Goal: Information Seeking & Learning: Find contact information

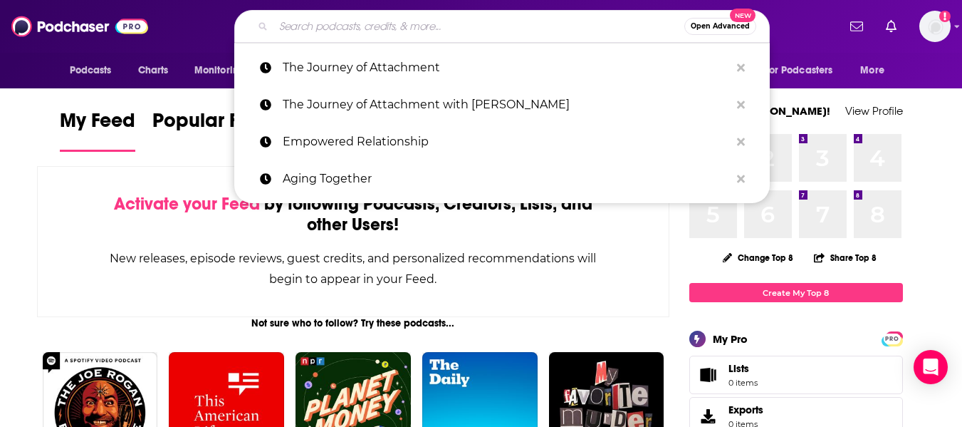
click at [320, 15] on input "Search podcasts, credits, & more..." at bounding box center [479, 26] width 411 height 23
paste input "The Engineering Leadership Podcast"
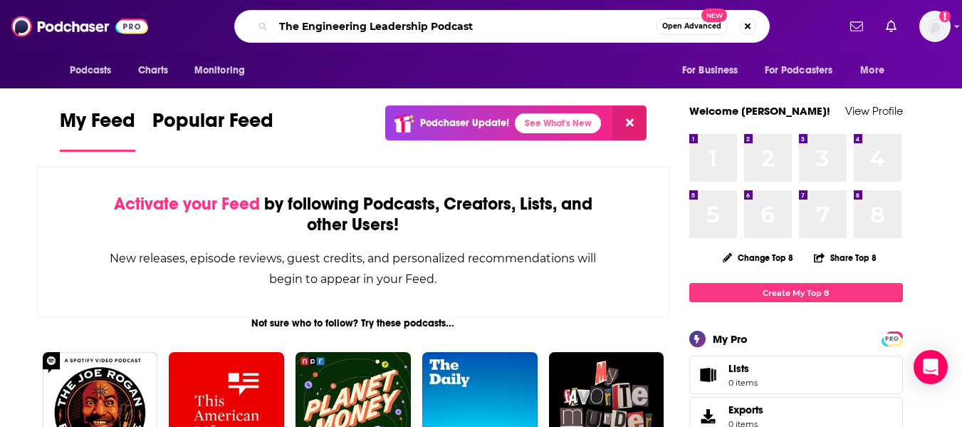
type input "The Engineering Leadership Podcast"
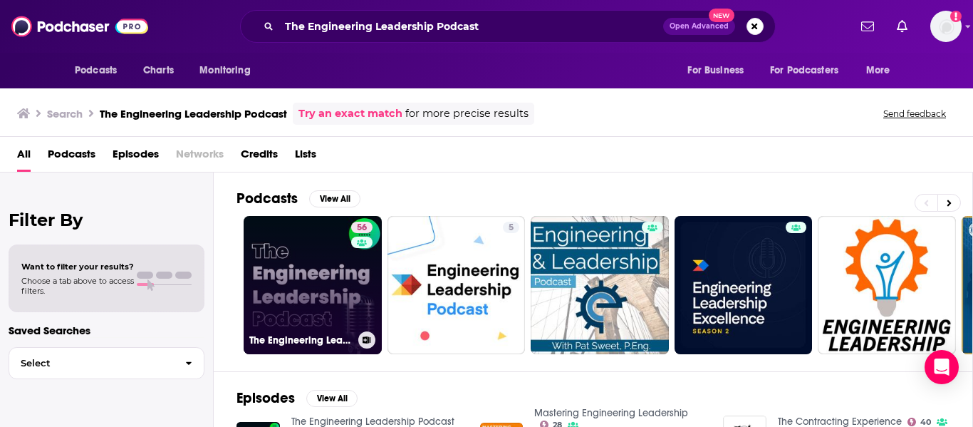
click at [328, 266] on link "56 The Engineering Leadership Podcast" at bounding box center [313, 285] width 138 height 138
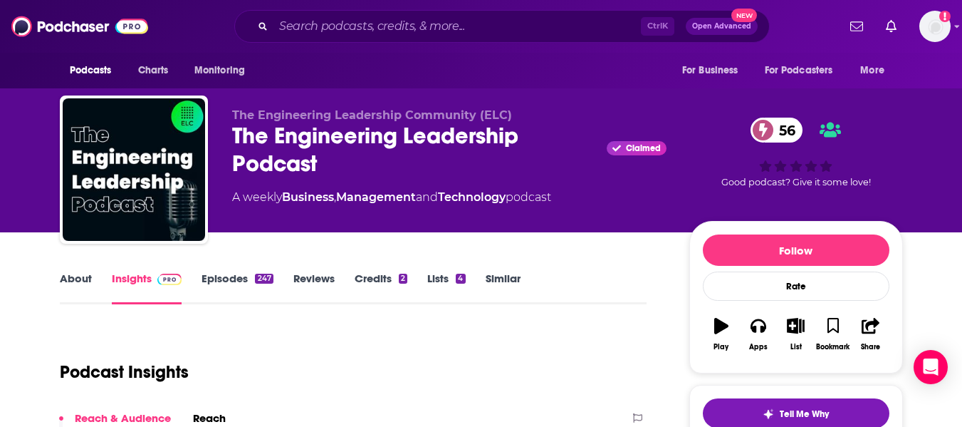
click at [70, 290] on link "About" at bounding box center [76, 287] width 32 height 33
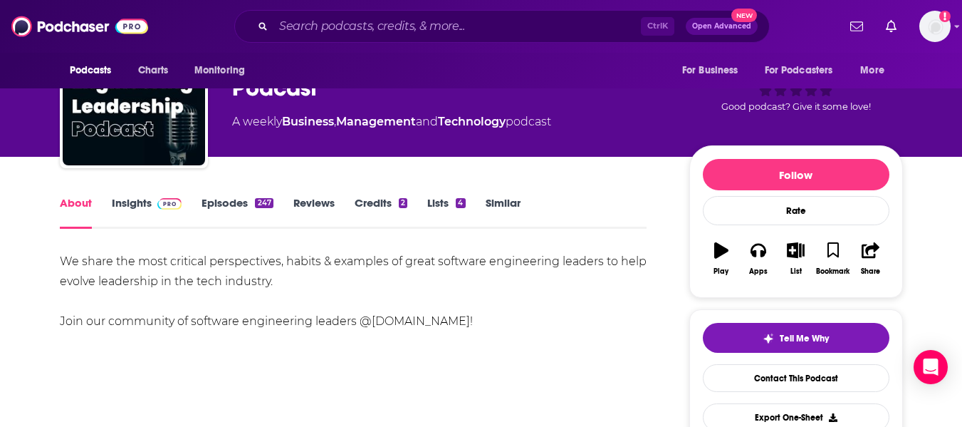
scroll to position [46, 0]
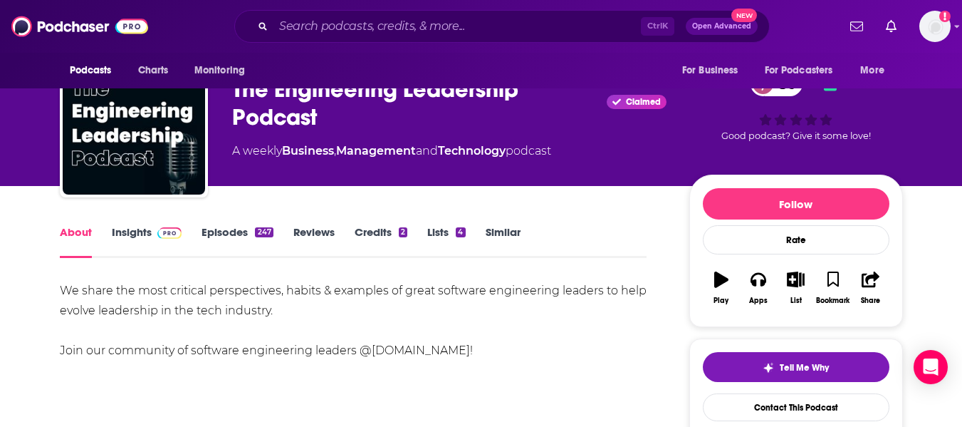
click at [125, 241] on link "Insights" at bounding box center [147, 241] width 71 height 33
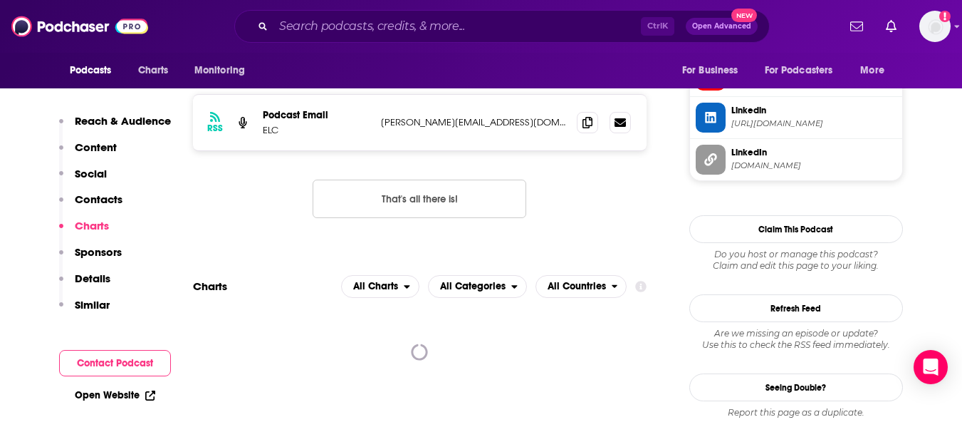
scroll to position [1285, 0]
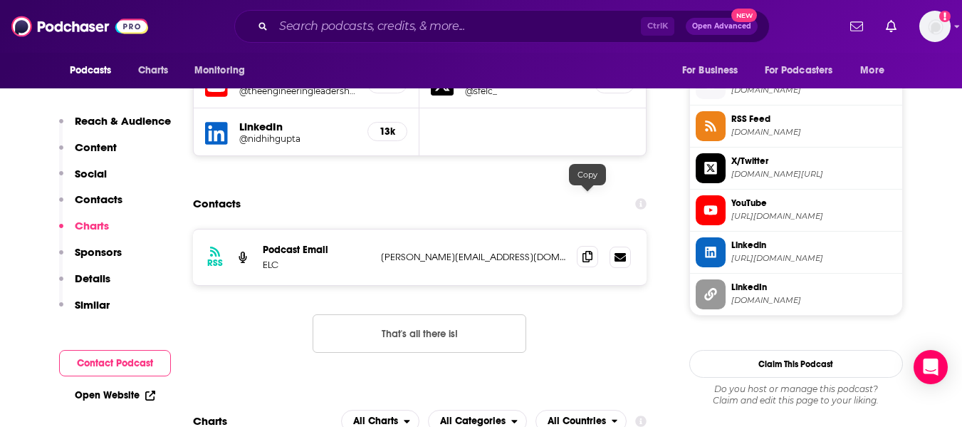
click at [589, 251] on icon at bounding box center [588, 256] width 10 height 11
click at [348, 28] on input "Search podcasts, credits, & more..." at bounding box center [458, 26] width 368 height 23
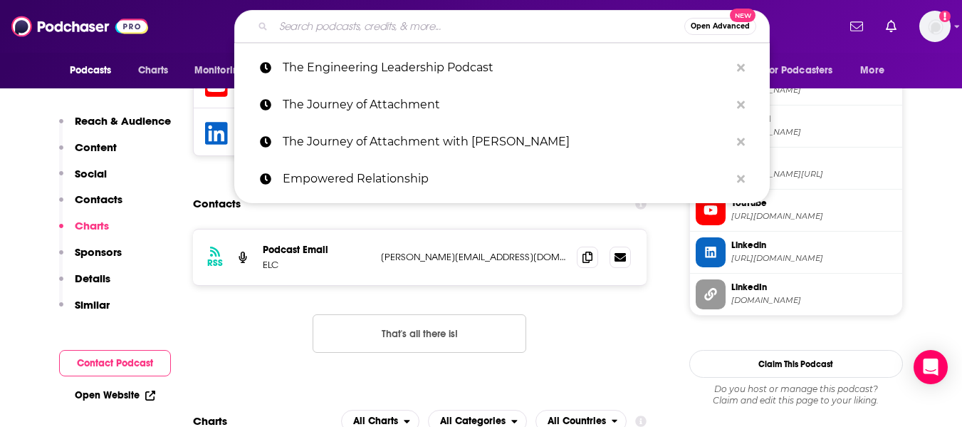
paste input "The Product Podcast"
type input "The Product Podcast"
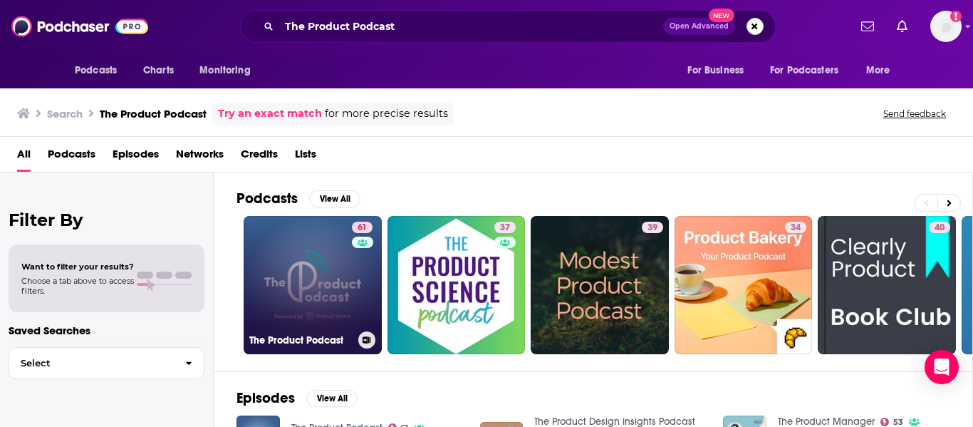
click at [293, 275] on link "61 The Product Podcast" at bounding box center [313, 285] width 138 height 138
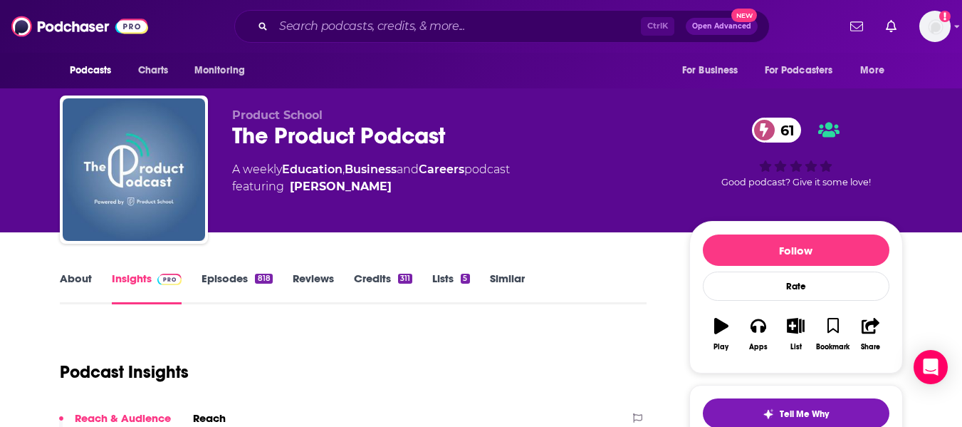
click at [73, 296] on link "About" at bounding box center [76, 287] width 32 height 33
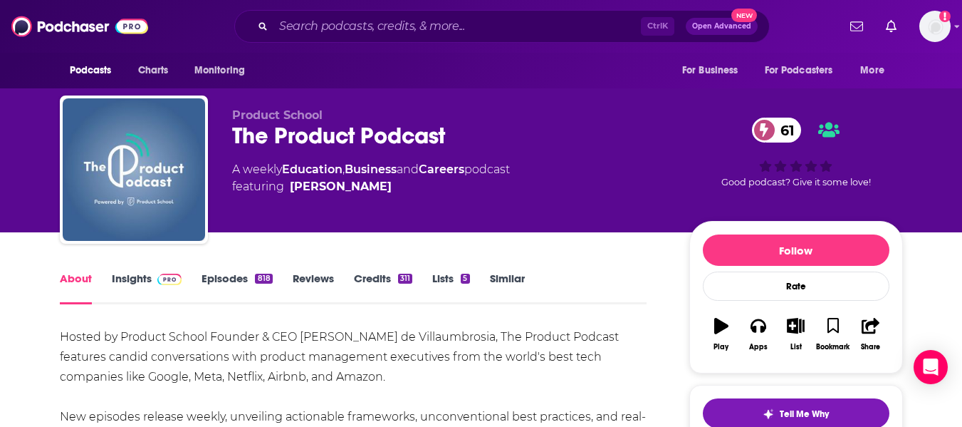
click at [130, 288] on link "Insights" at bounding box center [147, 287] width 71 height 33
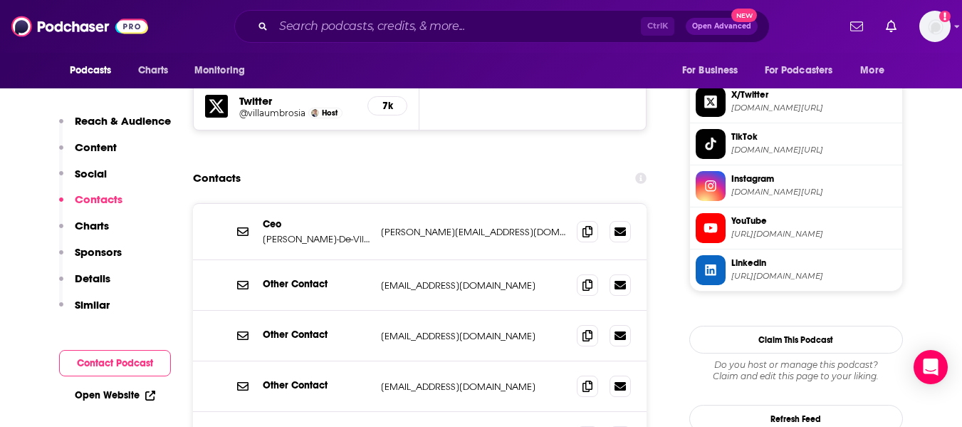
scroll to position [1384, 0]
click at [266, 234] on p "[PERSON_NAME]-De-Villaumbrosia" at bounding box center [316, 240] width 107 height 12
copy p "[PERSON_NAME]-De-Villaumbrosia"
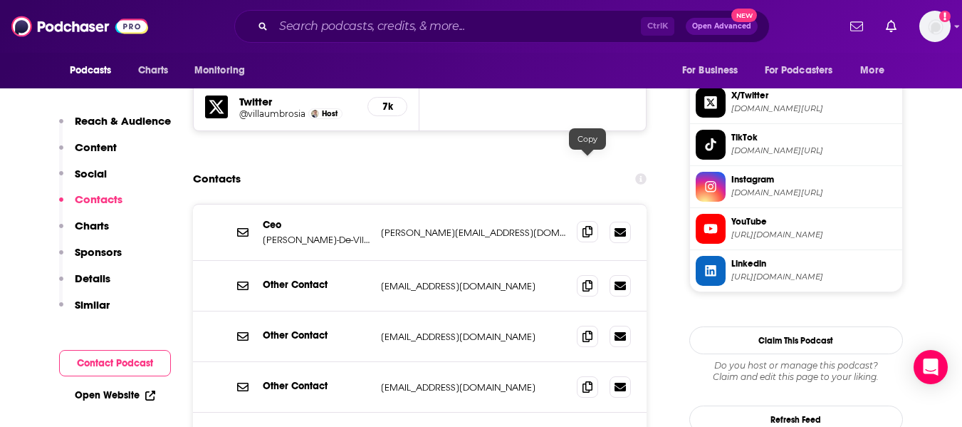
click at [585, 226] on icon at bounding box center [588, 231] width 10 height 11
click at [286, 165] on div "Contacts" at bounding box center [420, 178] width 454 height 27
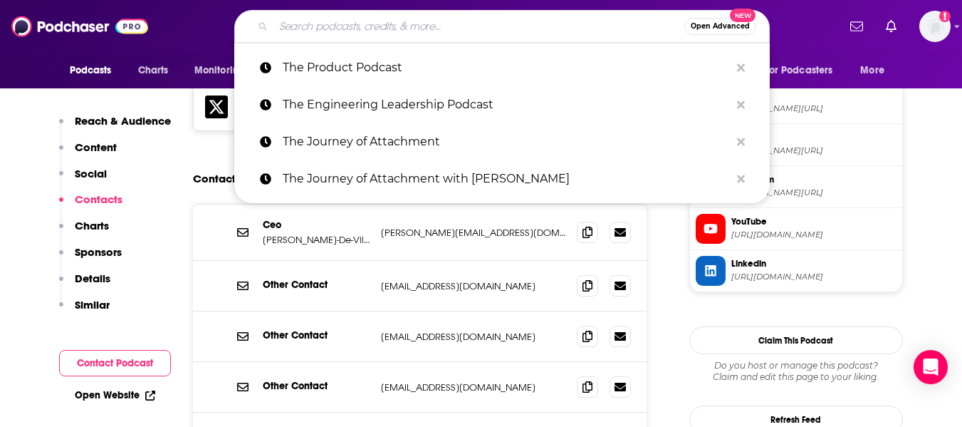
click at [316, 27] on input "Search podcasts, credits, & more..." at bounding box center [479, 26] width 411 height 23
paste input "Manager Tools Podcast"
type input "Manager Tools Podcast"
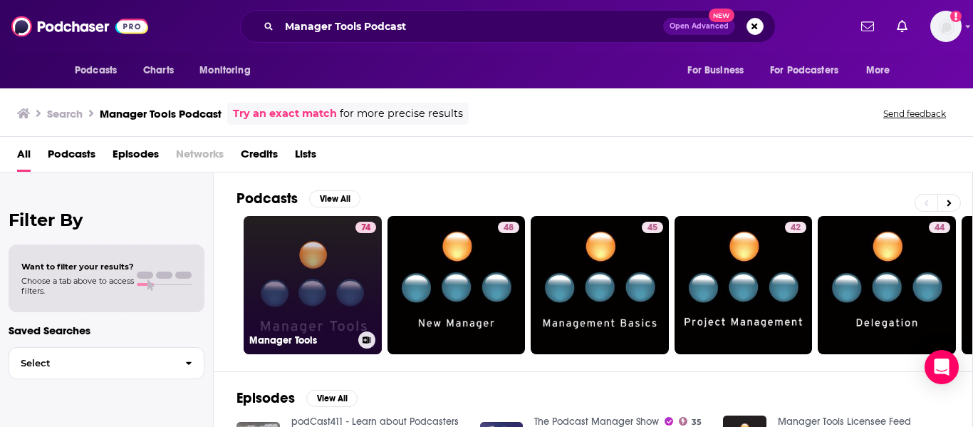
click at [308, 282] on link "74 Manager Tools" at bounding box center [313, 285] width 138 height 138
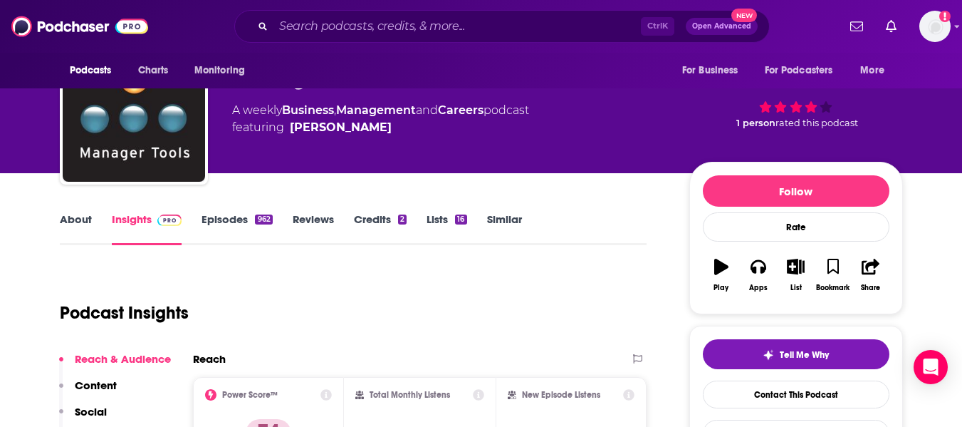
scroll to position [33, 0]
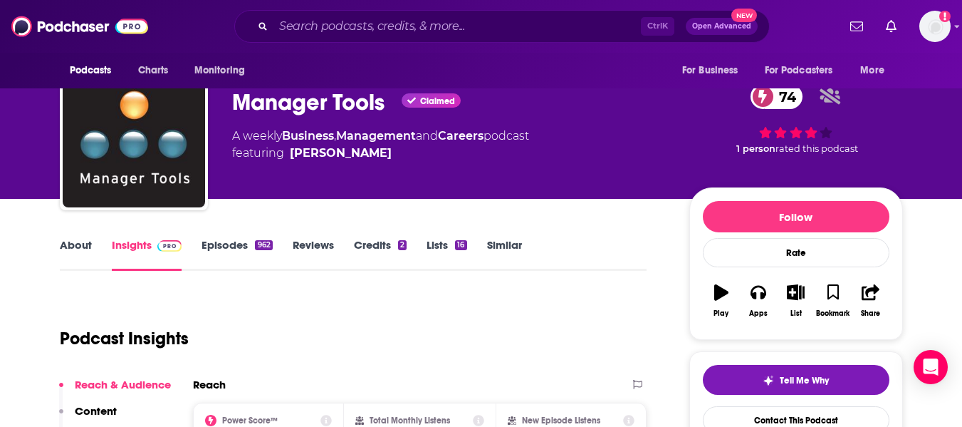
click at [73, 256] on link "About" at bounding box center [76, 254] width 32 height 33
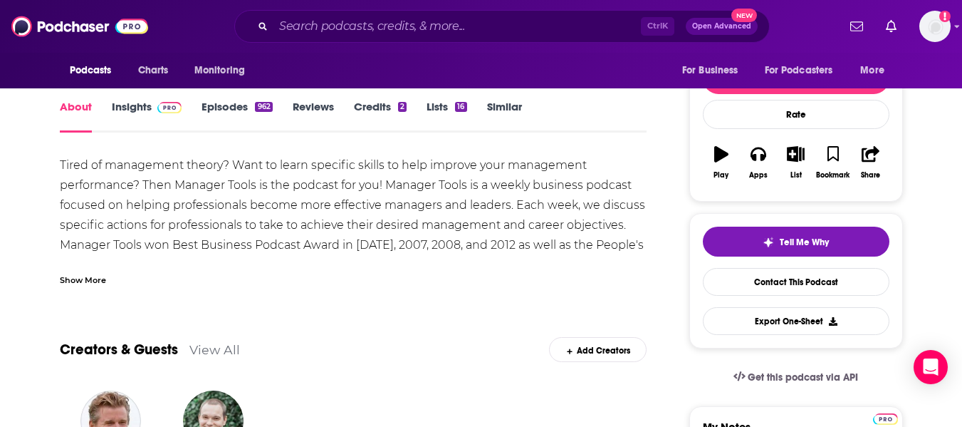
click at [87, 263] on div "Show More" at bounding box center [354, 274] width 588 height 24
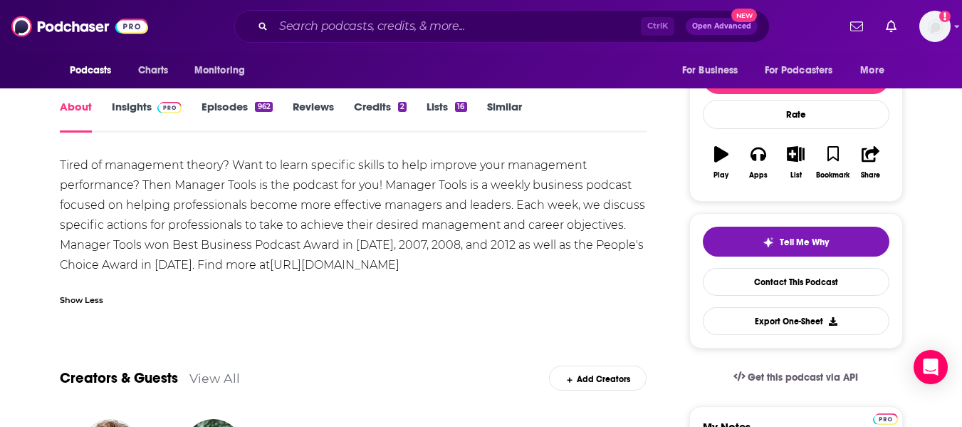
scroll to position [71, 0]
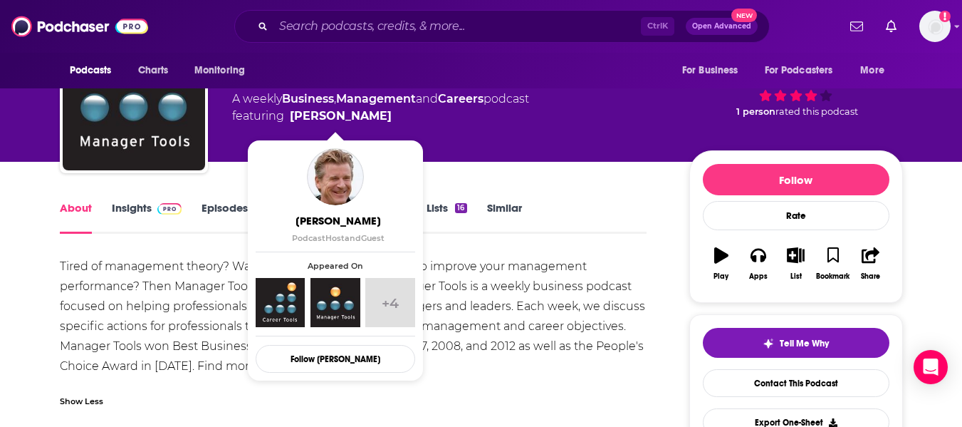
drag, startPoint x: 394, startPoint y: 115, endPoint x: 382, endPoint y: 118, distance: 12.3
click at [382, 118] on span "featuring [PERSON_NAME]" at bounding box center [380, 116] width 297 height 17
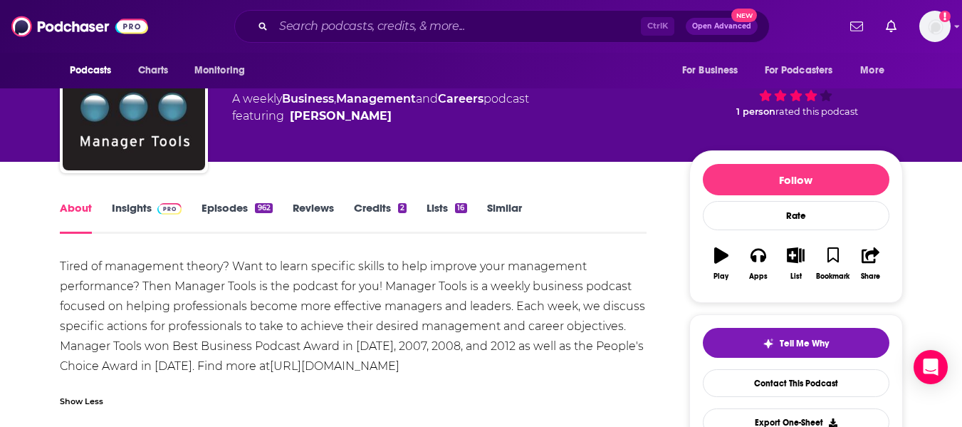
copy span "[PERSON_NAME]"
click at [123, 215] on link "Insights" at bounding box center [147, 217] width 71 height 33
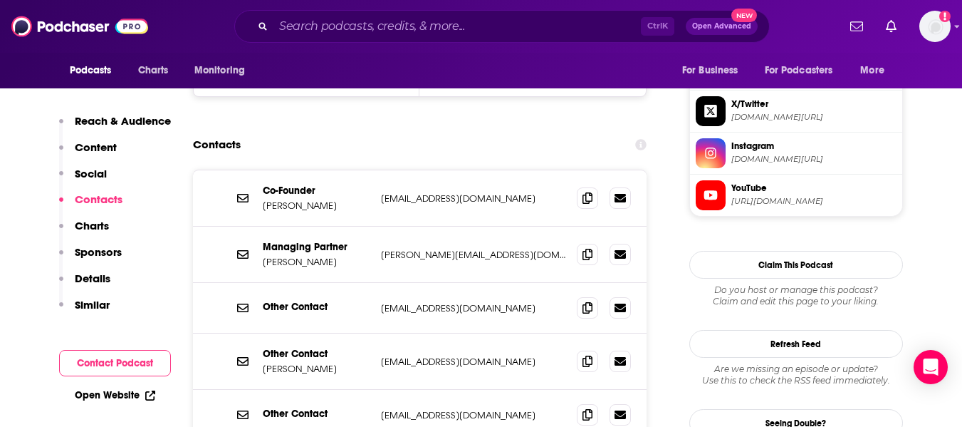
scroll to position [1375, 0]
click at [586, 192] on icon at bounding box center [588, 197] width 10 height 11
click at [330, 24] on input "Search podcasts, credits, & more..." at bounding box center [458, 26] width 368 height 23
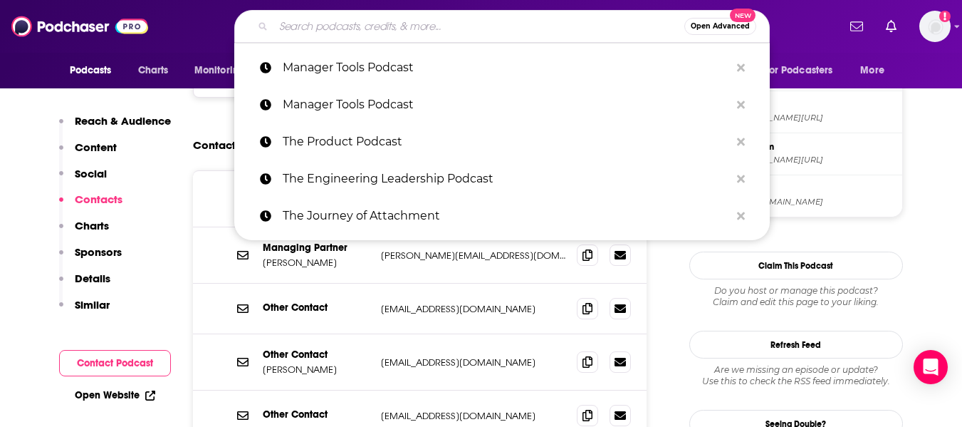
paste input "Software Engineering Daily Podcast"
type input "Software Engineering Daily Podcast"
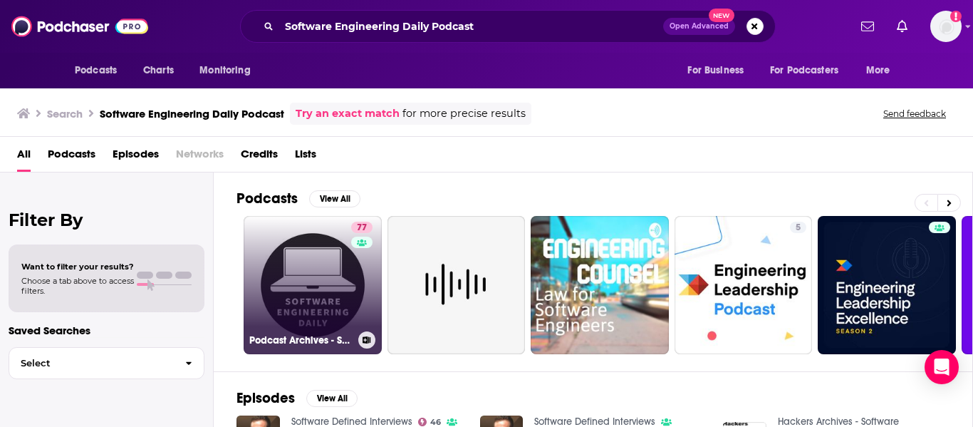
click at [293, 273] on link "77 Podcast Archives - Software Engineering Daily" at bounding box center [313, 285] width 138 height 138
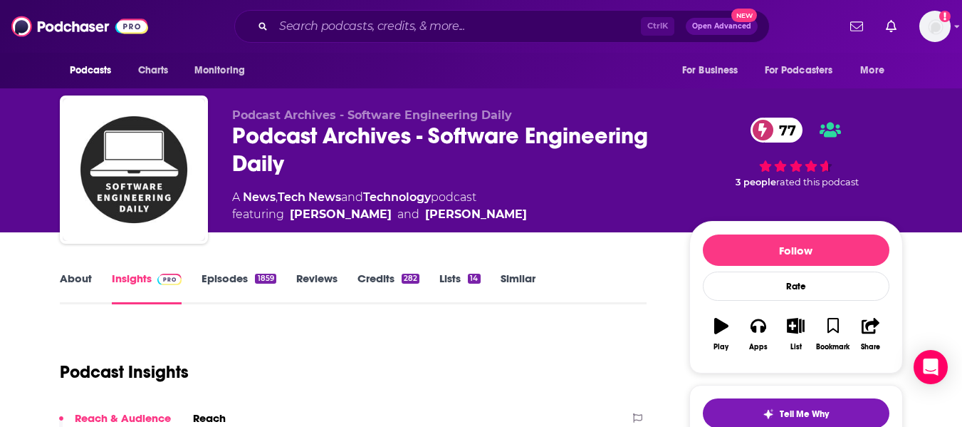
click at [76, 284] on link "About" at bounding box center [76, 287] width 32 height 33
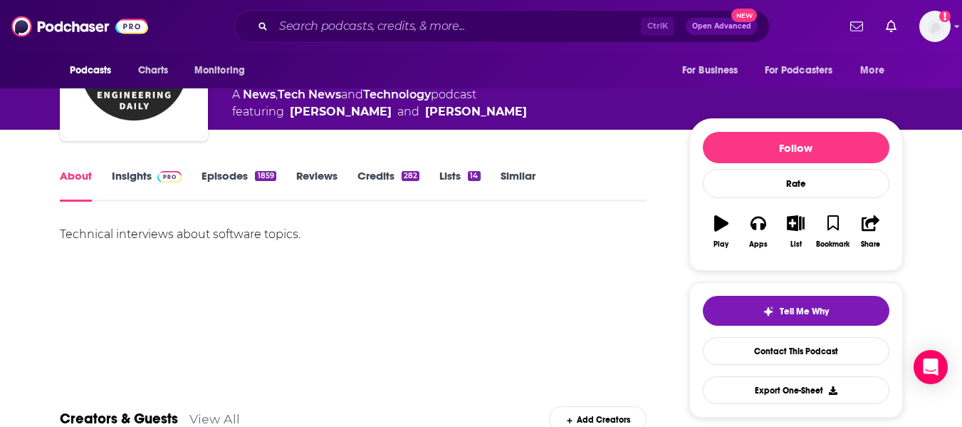
scroll to position [102, 0]
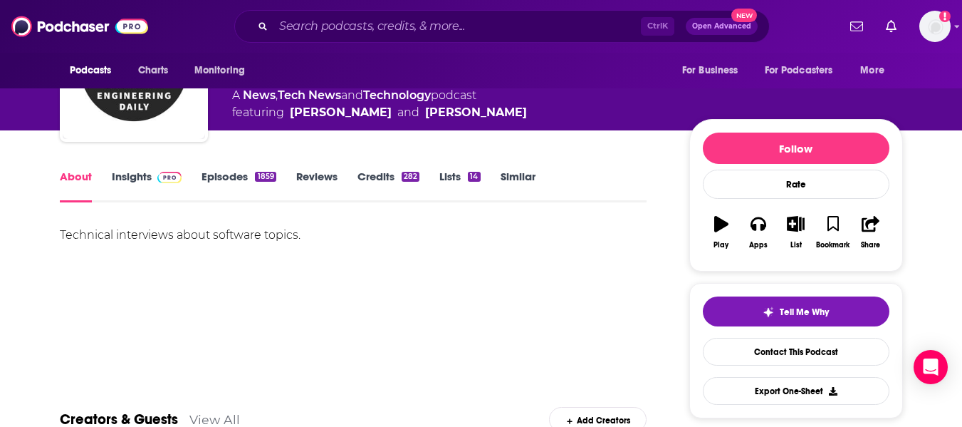
click at [119, 192] on link "Insights" at bounding box center [147, 186] width 71 height 33
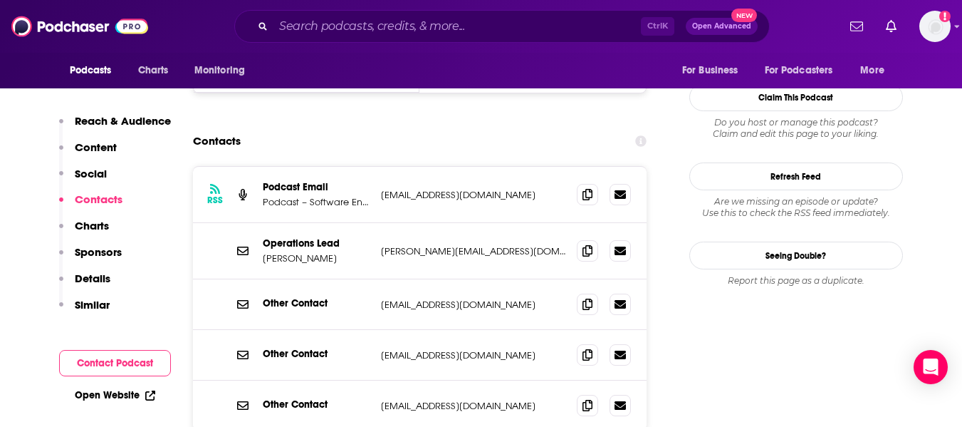
scroll to position [1412, 0]
drag, startPoint x: 261, startPoint y: 205, endPoint x: 323, endPoint y: 205, distance: 62.0
click at [323, 224] on div "Operations Lead [PERSON_NAME] [PERSON_NAME][EMAIL_ADDRESS][DOMAIN_NAME] [PERSON…" at bounding box center [420, 252] width 454 height 56
copy p "[PERSON_NAME]"
click at [590, 245] on icon at bounding box center [588, 250] width 10 height 11
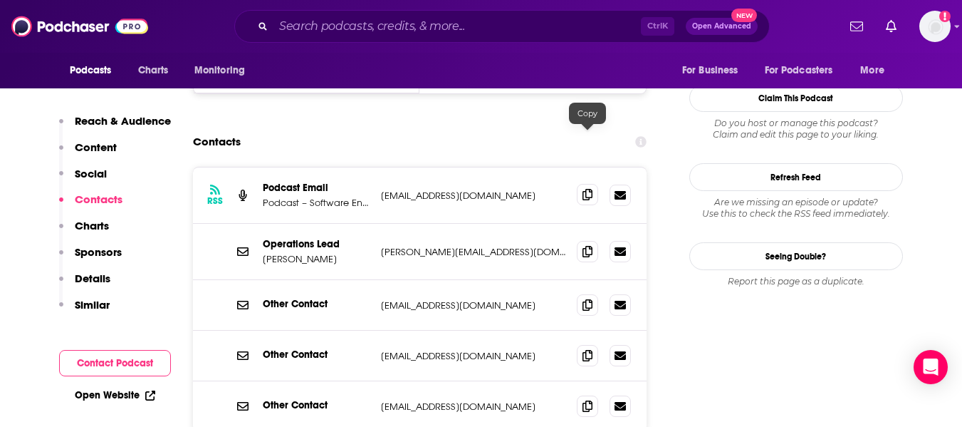
click at [585, 184] on span at bounding box center [587, 194] width 21 height 21
click at [319, 23] on input "Search podcasts, credits, & more..." at bounding box center [458, 26] width 368 height 23
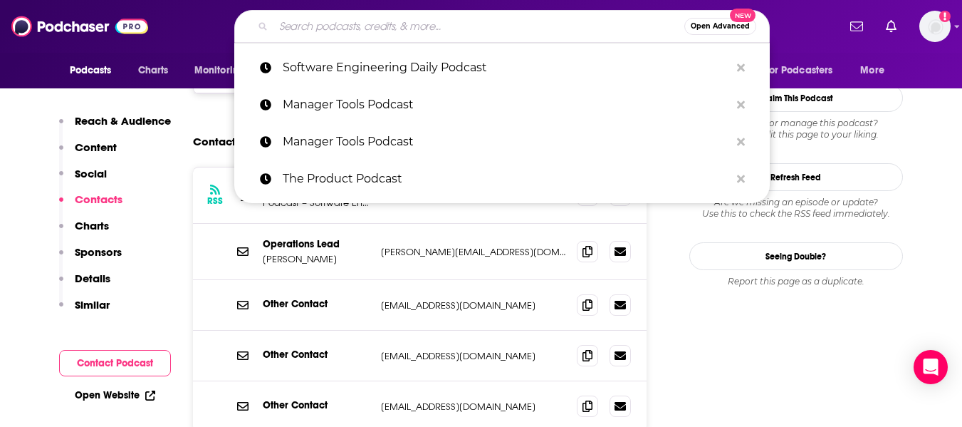
paste input "Engineering Leadership Excellence Podcast"
type input "Engineering Leadership Excellence Podcast"
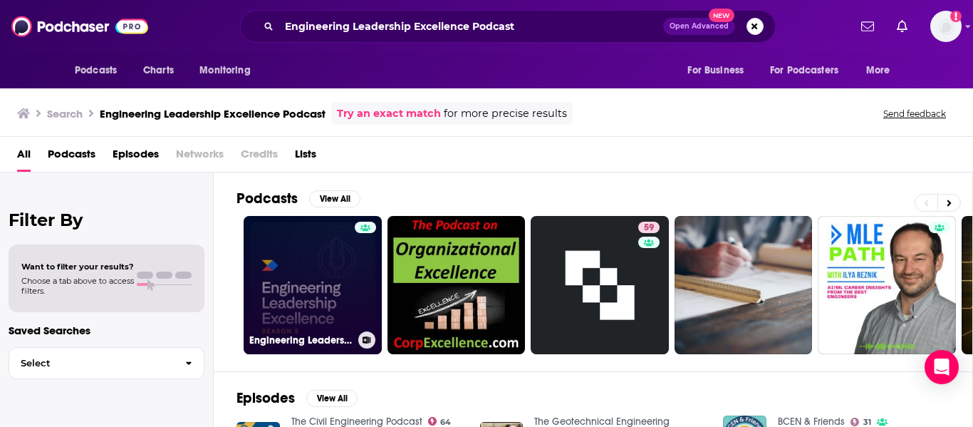
click at [307, 257] on link "Engineering Leadership Excellence Podcast" at bounding box center [313, 285] width 138 height 138
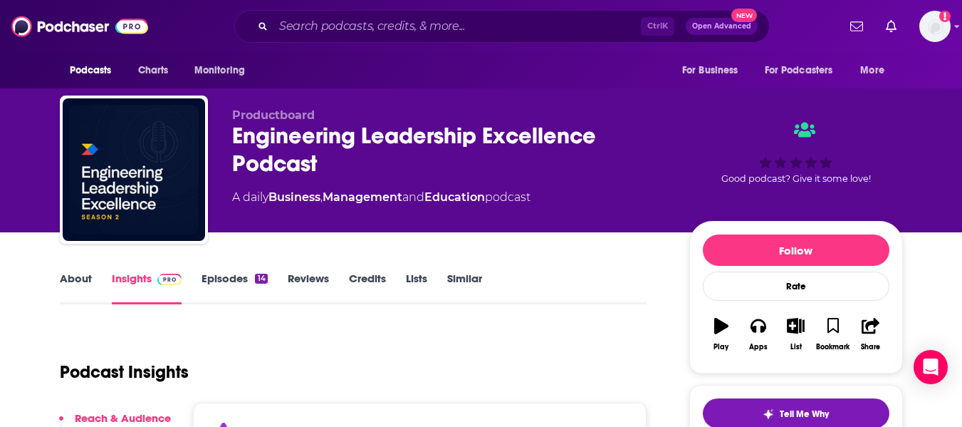
click at [80, 284] on link "About" at bounding box center [76, 287] width 32 height 33
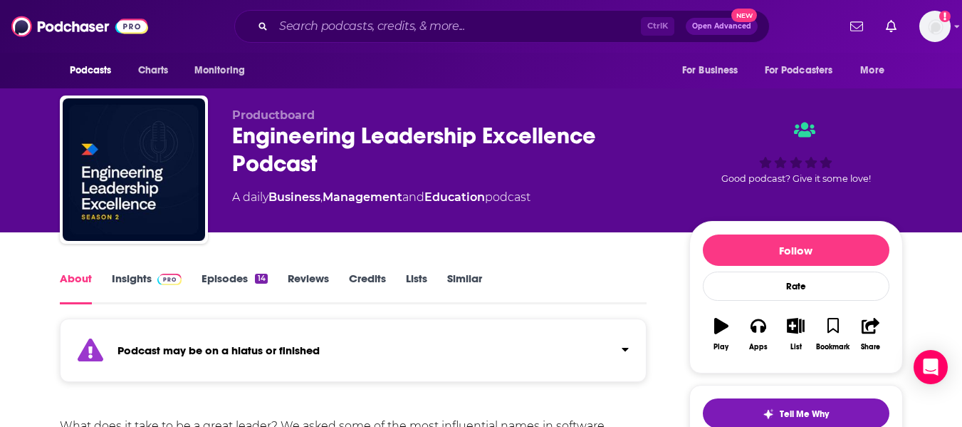
click at [125, 289] on link "Insights" at bounding box center [147, 287] width 71 height 33
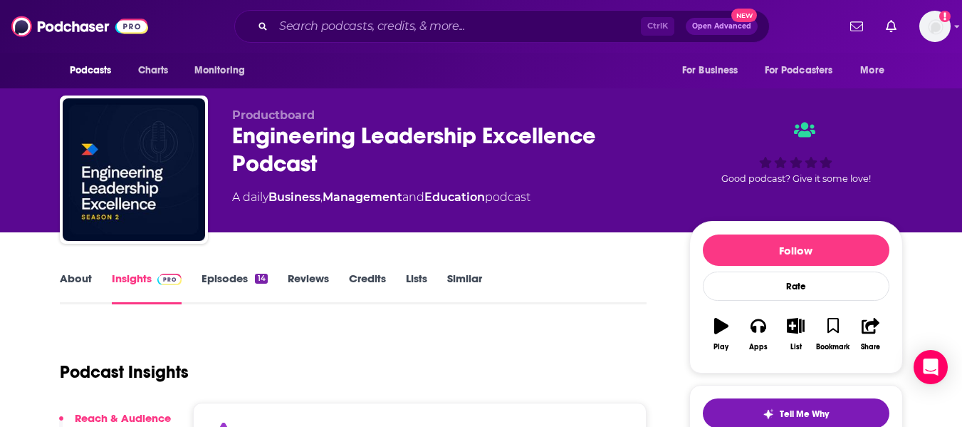
click at [63, 291] on link "About" at bounding box center [76, 287] width 32 height 33
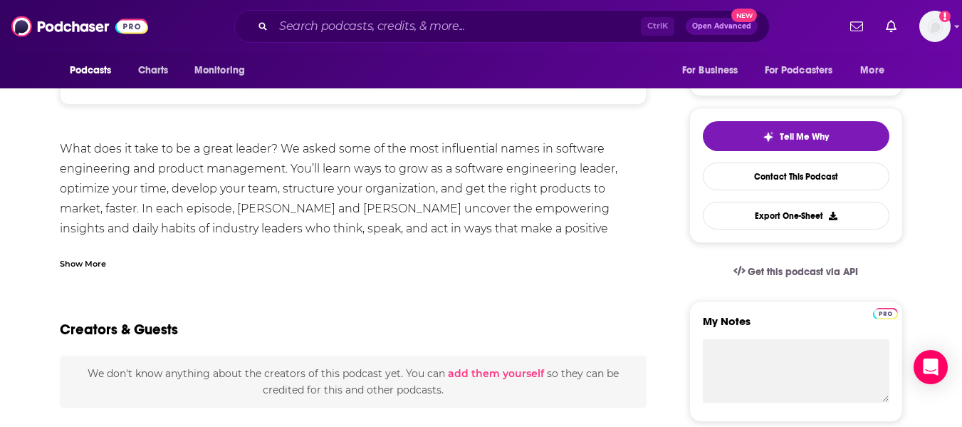
scroll to position [278, 0]
click at [96, 261] on div "Show More" at bounding box center [83, 262] width 46 height 14
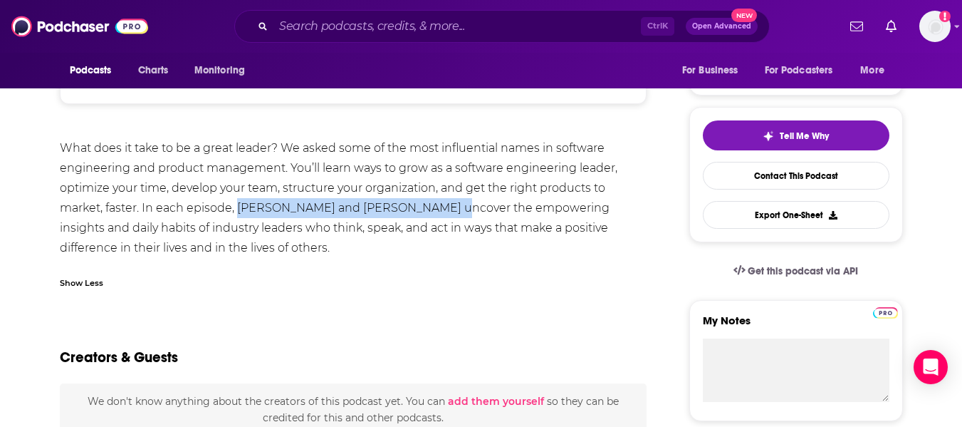
drag, startPoint x: 235, startPoint y: 209, endPoint x: 444, endPoint y: 217, distance: 208.8
click at [444, 217] on div "What does it take to be a great leader? We asked some of the most influential n…" at bounding box center [354, 198] width 588 height 120
copy div "[PERSON_NAME] and [PERSON_NAME]"
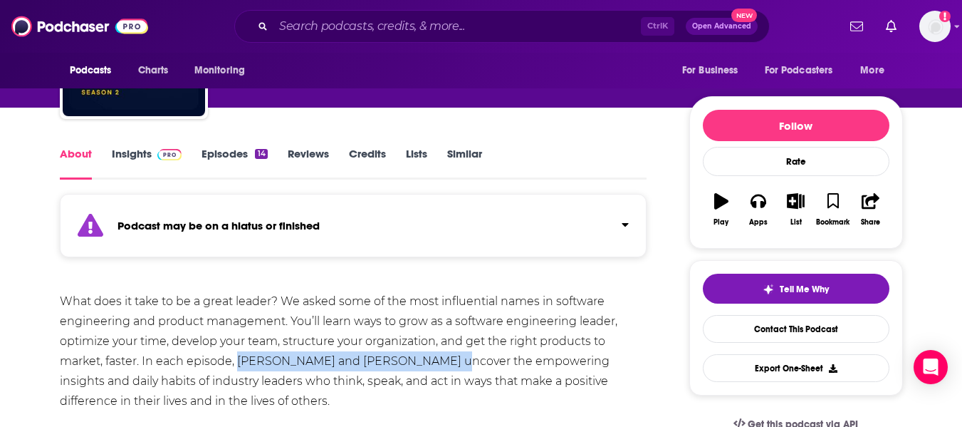
scroll to position [122, 0]
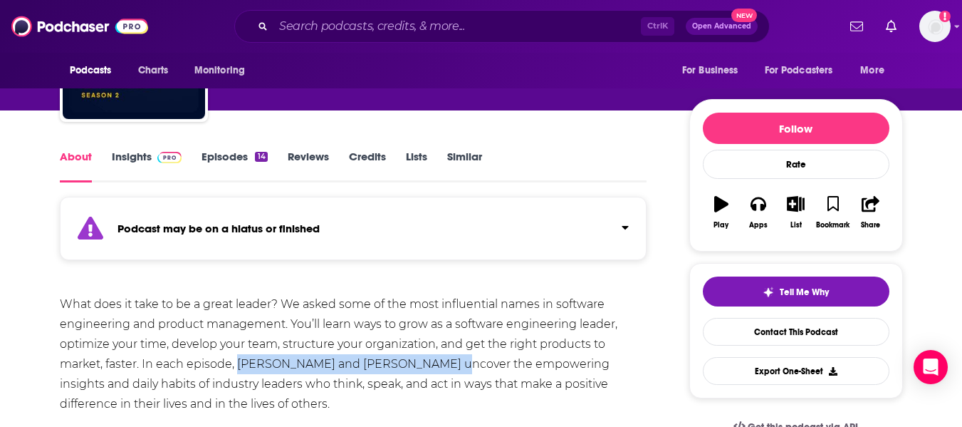
click at [132, 163] on link "Insights" at bounding box center [147, 166] width 71 height 33
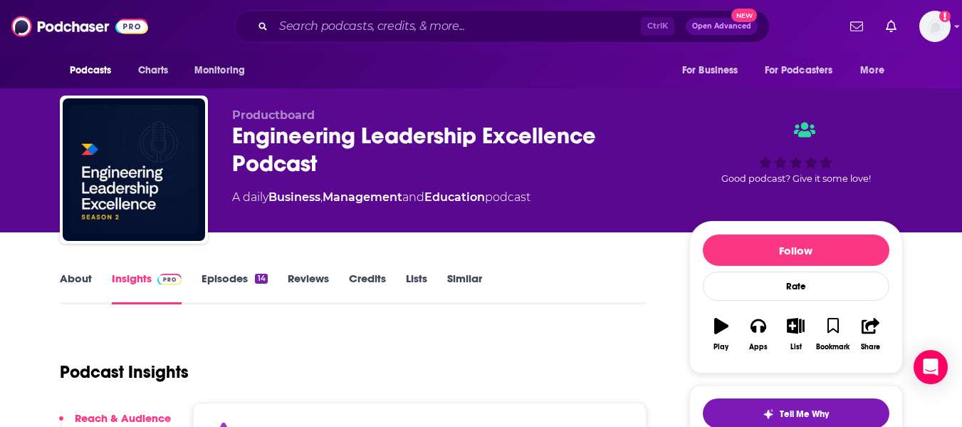
click at [0, 191] on div "Productboard Engineering Leadership Excellence Podcast A daily Business , Manag…" at bounding box center [481, 116] width 962 height 232
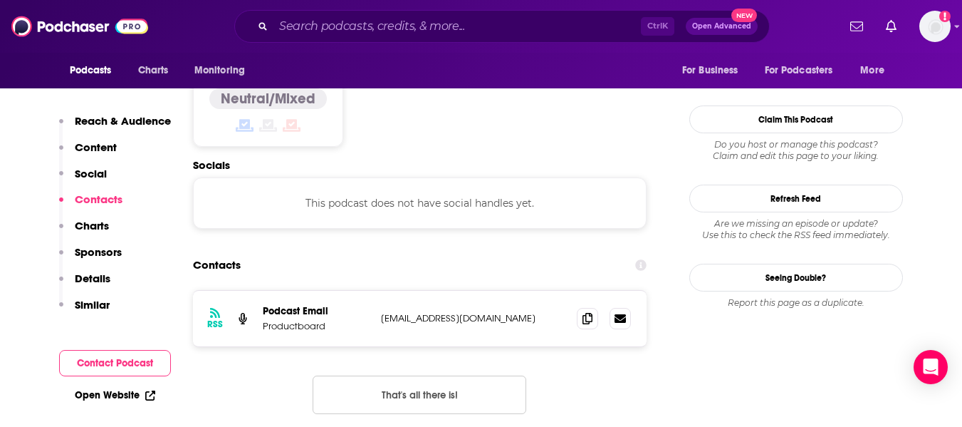
scroll to position [1239, 0]
click at [578, 306] on span at bounding box center [587, 316] width 21 height 21
click at [125, 388] on div "Open Website" at bounding box center [115, 395] width 112 height 26
click at [132, 394] on link "Open Website" at bounding box center [115, 395] width 80 height 12
